Goal: Transaction & Acquisition: Purchase product/service

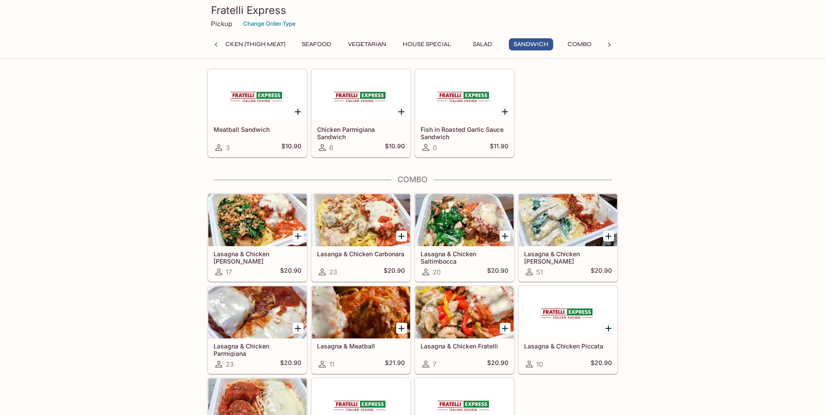
scroll to position [1261, 0]
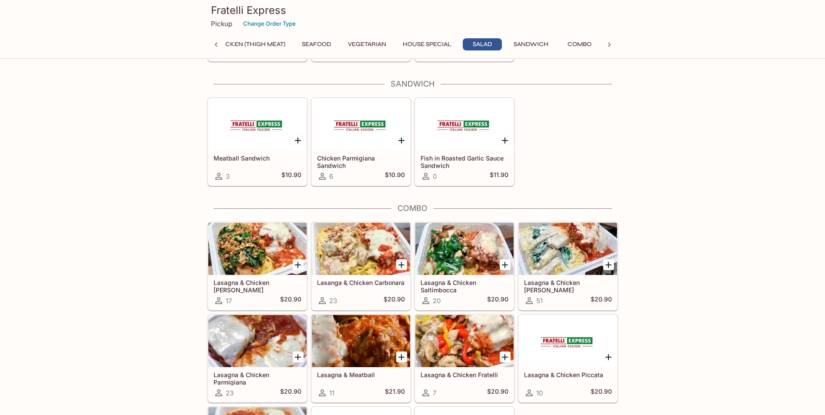
click at [610, 263] on icon "Add Lasagna & Chicken Alfredo" at bounding box center [608, 265] width 10 height 10
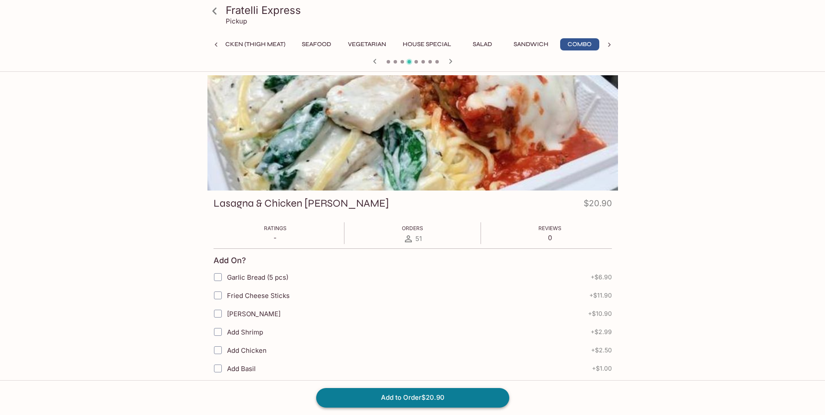
click at [408, 398] on button "Add to Order $20.90" at bounding box center [412, 397] width 193 height 19
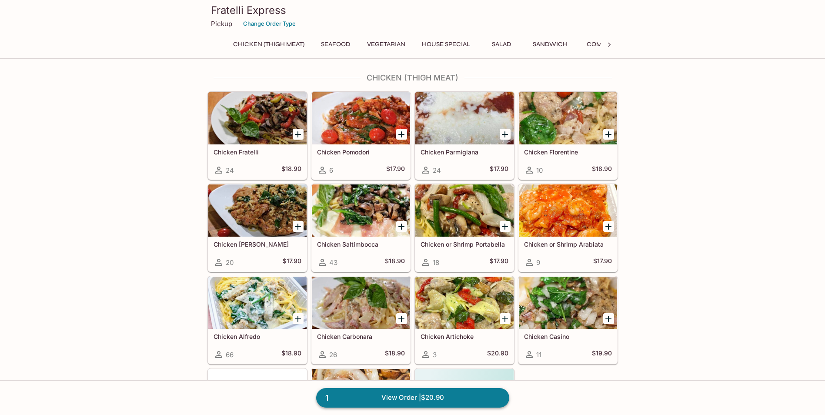
click at [397, 395] on link "1 View Order | $20.90" at bounding box center [412, 397] width 193 height 19
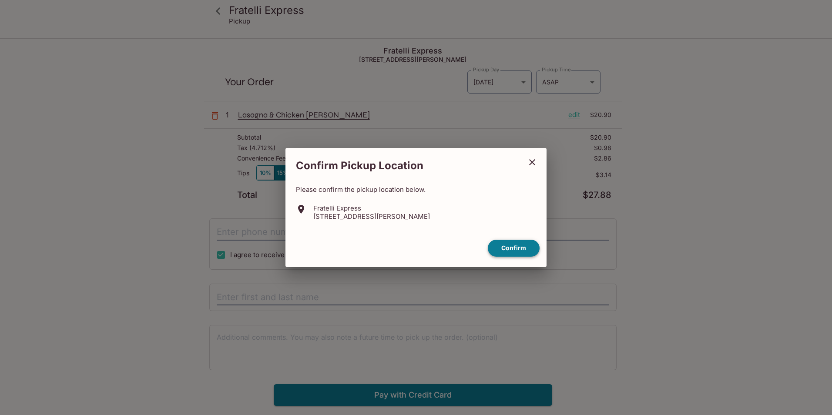
click at [517, 248] on button "Confirm" at bounding box center [514, 248] width 52 height 17
